Goal: Information Seeking & Learning: Understand process/instructions

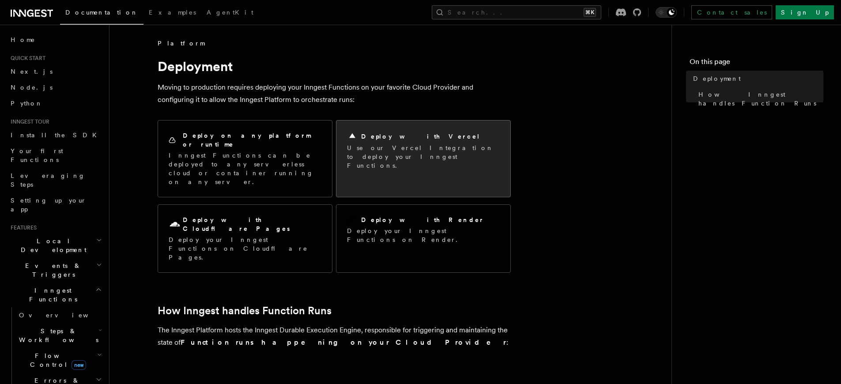
click at [420, 137] on div "Deploy with Vercel" at bounding box center [423, 136] width 153 height 11
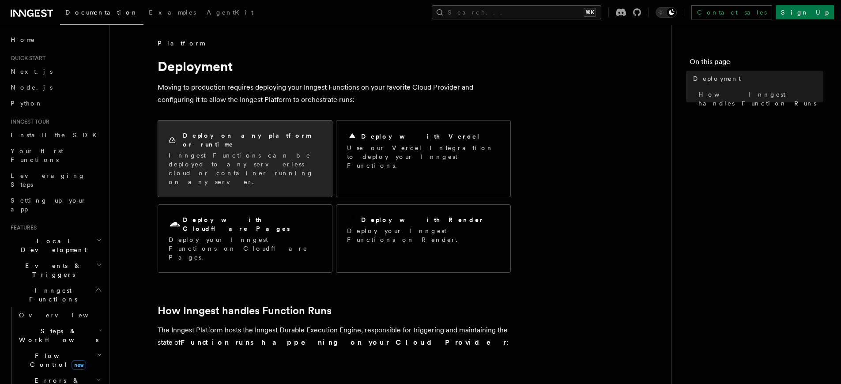
click at [248, 134] on h2 "Deploy on any platform or runtime" at bounding box center [252, 140] width 139 height 18
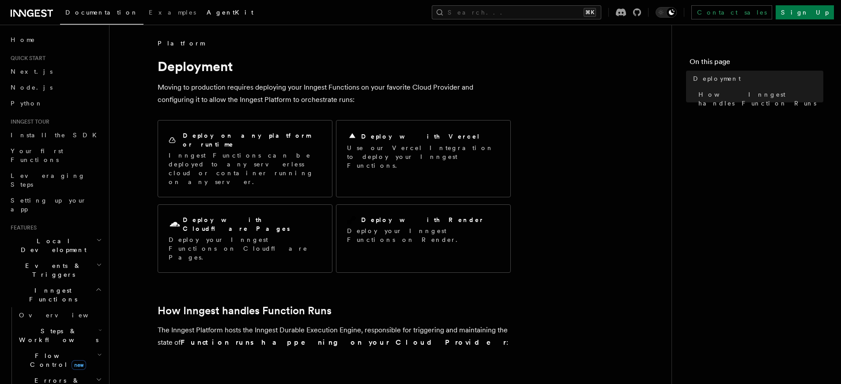
click at [207, 11] on span "AgentKit" at bounding box center [230, 12] width 47 height 7
